Goal: Task Accomplishment & Management: Manage account settings

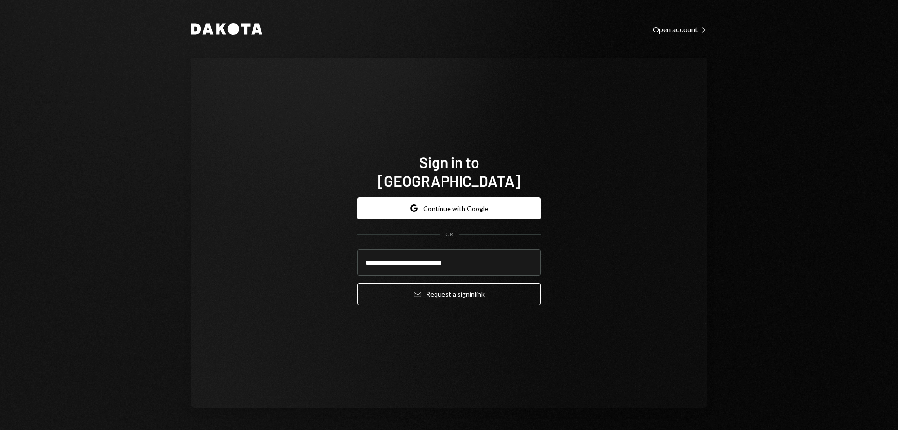
type input "**********"
click at [357, 283] on button "Email Request a sign in link" at bounding box center [448, 294] width 183 height 22
click at [446, 285] on button "Email Request a sign in link" at bounding box center [448, 294] width 183 height 22
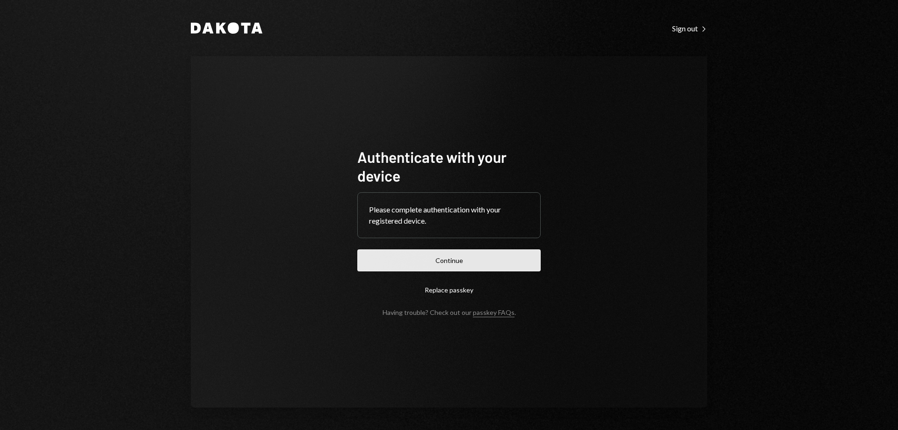
click at [449, 263] on button "Continue" at bounding box center [448, 260] width 183 height 22
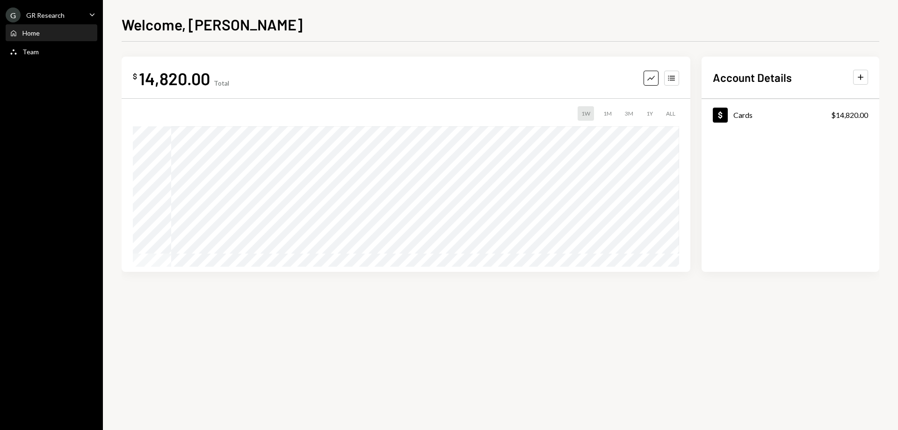
click at [66, 11] on div "G GR Research Caret Down" at bounding box center [51, 14] width 103 height 15
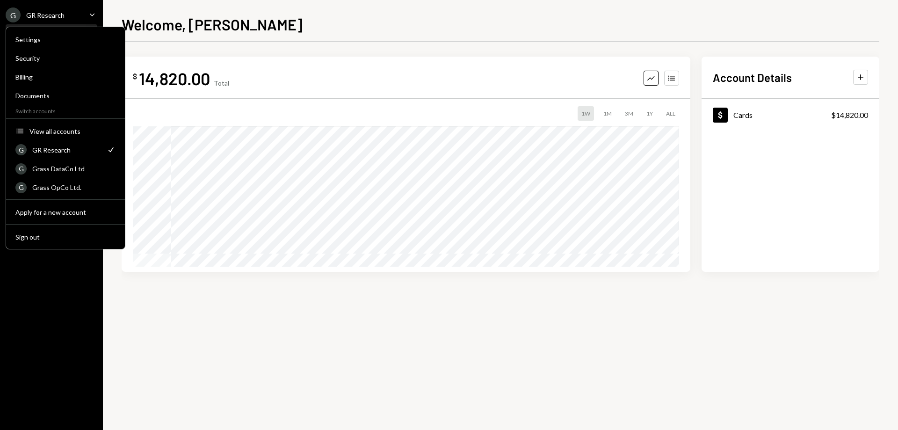
click at [52, 225] on div "Settings Security Billing Documents Switch accounts Accounts View all accounts …" at bounding box center [66, 138] width 120 height 223
click at [54, 128] on div "View all accounts" at bounding box center [72, 131] width 86 height 8
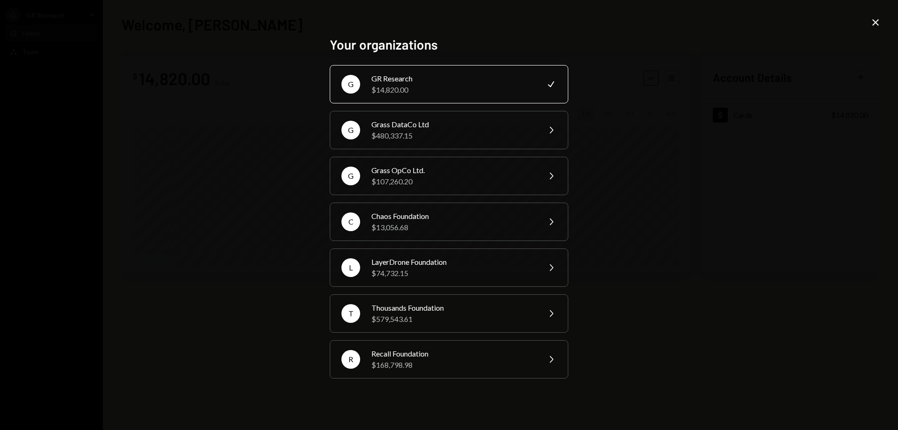
click at [874, 22] on icon "Close" at bounding box center [875, 22] width 11 height 11
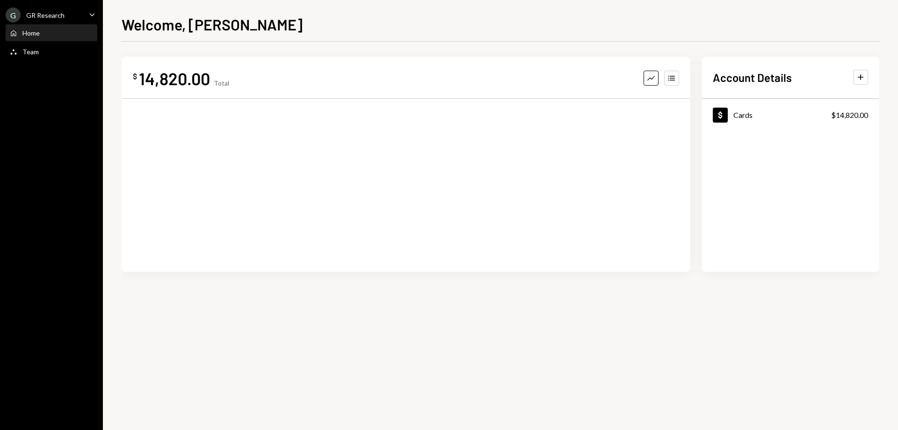
click at [44, 16] on div "GR Research" at bounding box center [45, 15] width 38 height 8
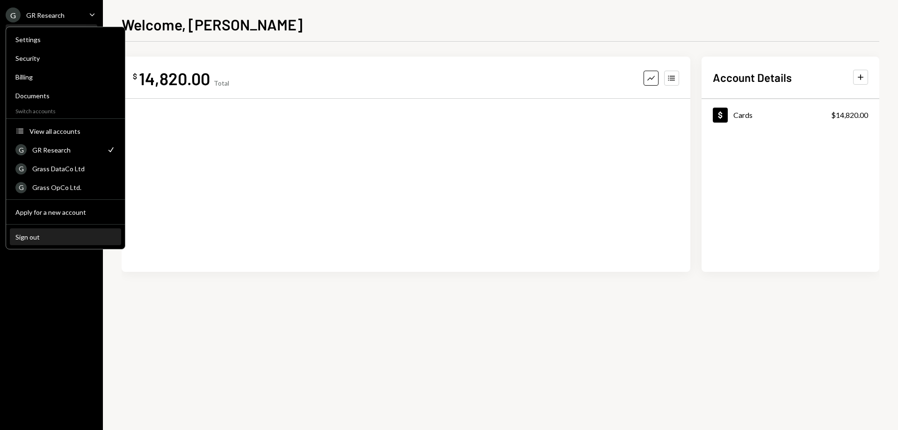
click at [49, 231] on button "Sign out" at bounding box center [65, 237] width 111 height 17
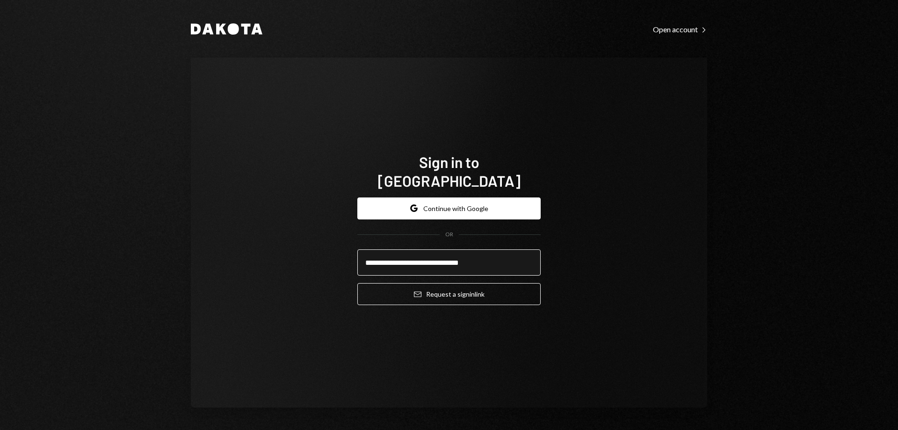
type input "**********"
click at [357, 283] on button "Email Request a sign in link" at bounding box center [448, 294] width 183 height 22
